Goal: Task Accomplishment & Management: Manage account settings

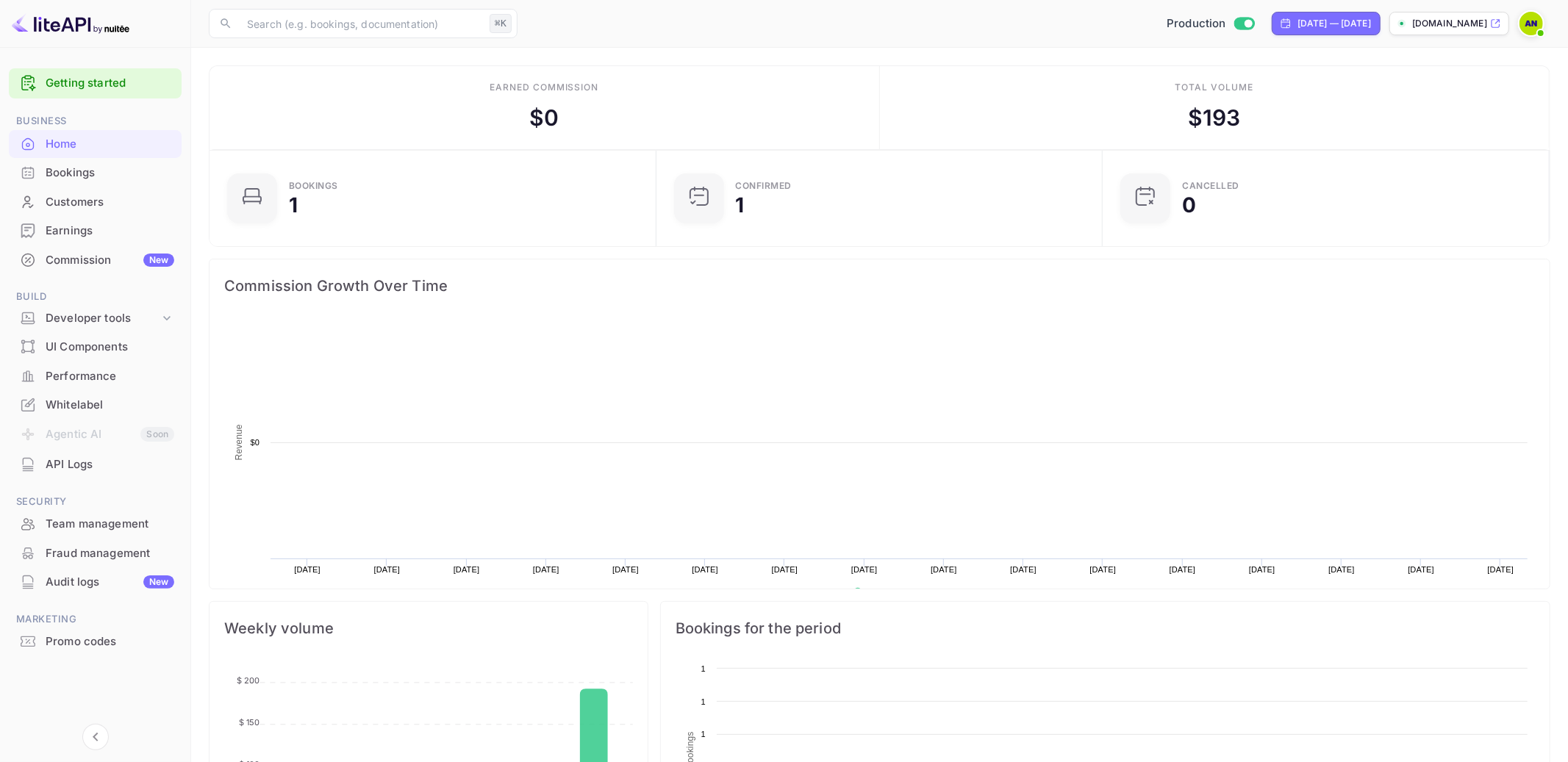
scroll to position [239, 437]
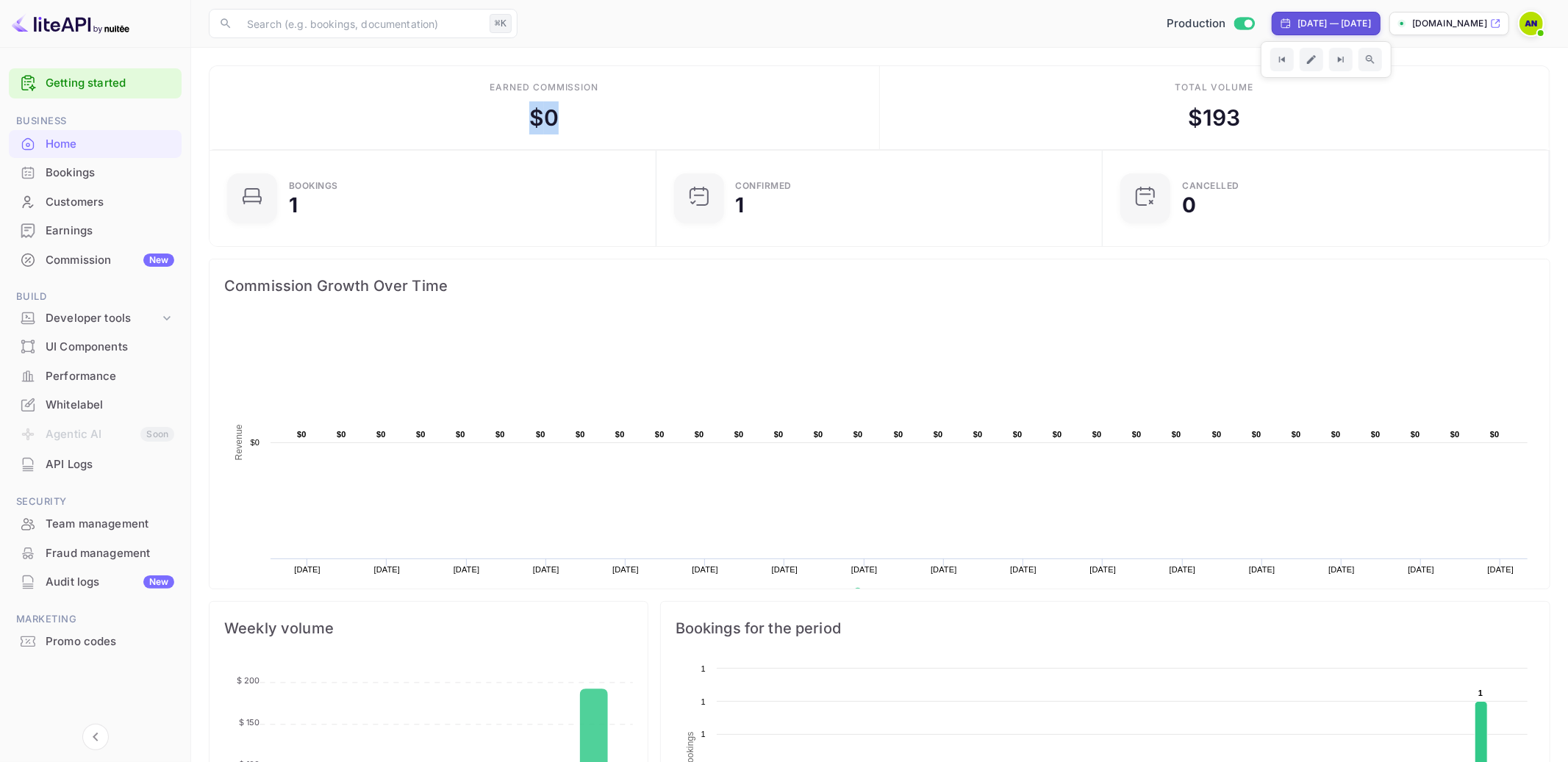
drag, startPoint x: 566, startPoint y: 102, endPoint x: 495, endPoint y: 95, distance: 71.3
click at [495, 95] on div "Earned commission $ 0" at bounding box center [545, 108] width 670 height 84
click at [1496, 21] on icon at bounding box center [1496, 23] width 11 height 10
click at [74, 397] on div "Whitelabel" at bounding box center [109, 405] width 129 height 17
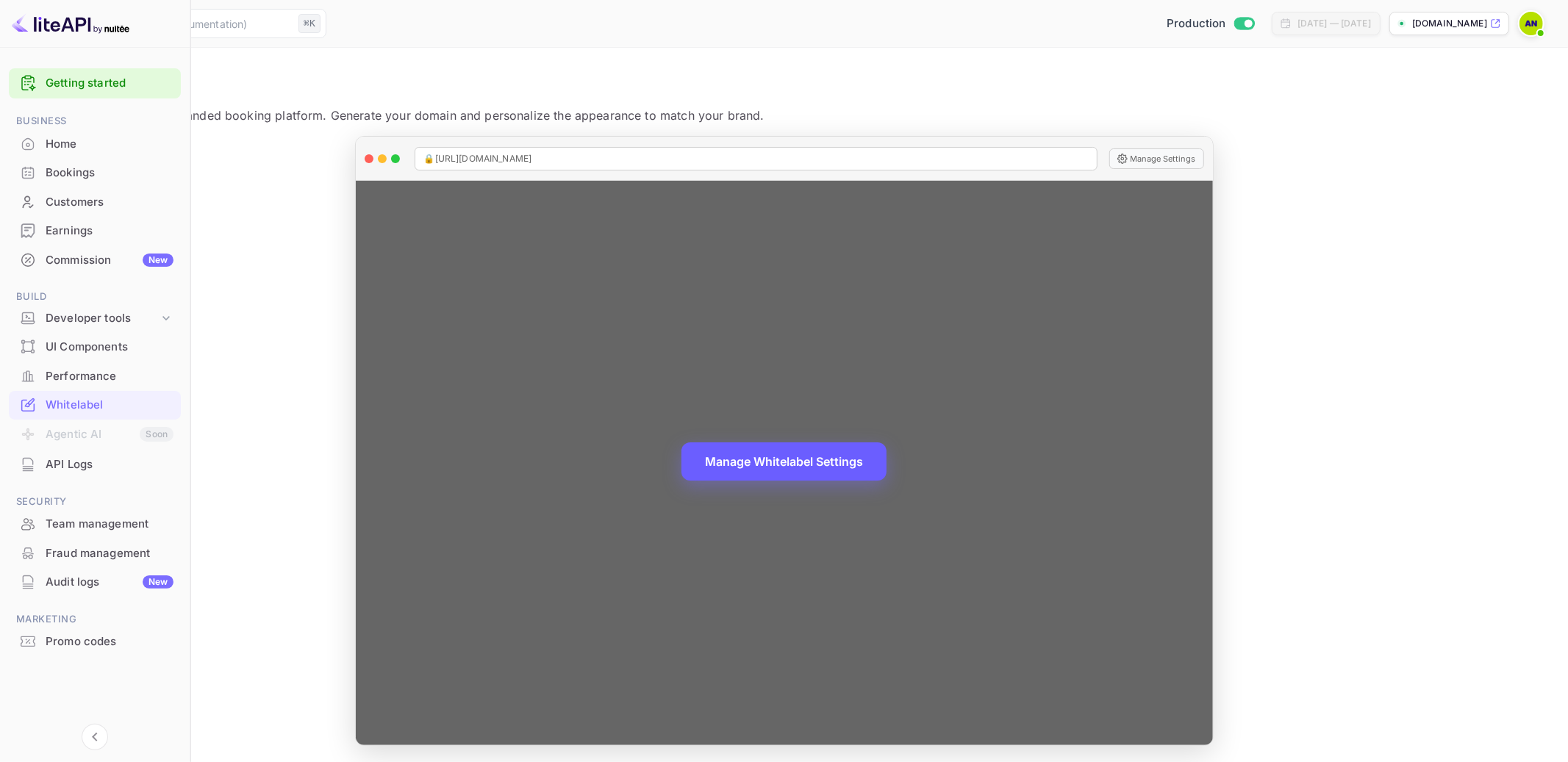
click at [874, 467] on button "Manage Whitelabel Settings" at bounding box center [783, 461] width 205 height 38
click at [886, 453] on button "Manage Whitelabel Settings" at bounding box center [783, 461] width 205 height 38
